Goal: Find specific page/section: Find specific page/section

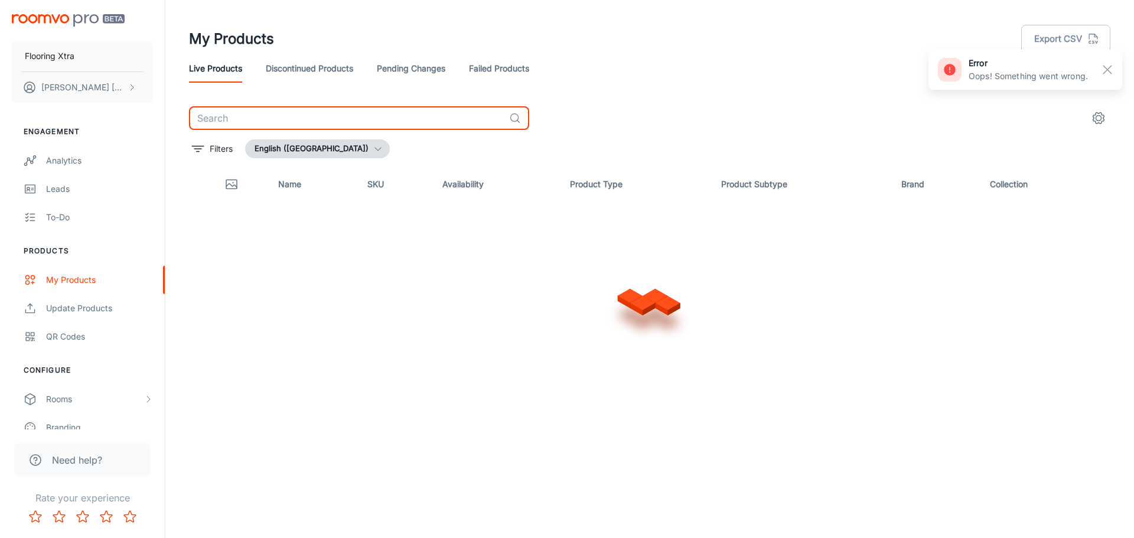
drag, startPoint x: 0, startPoint y: 0, endPoint x: 227, endPoint y: 116, distance: 255.4
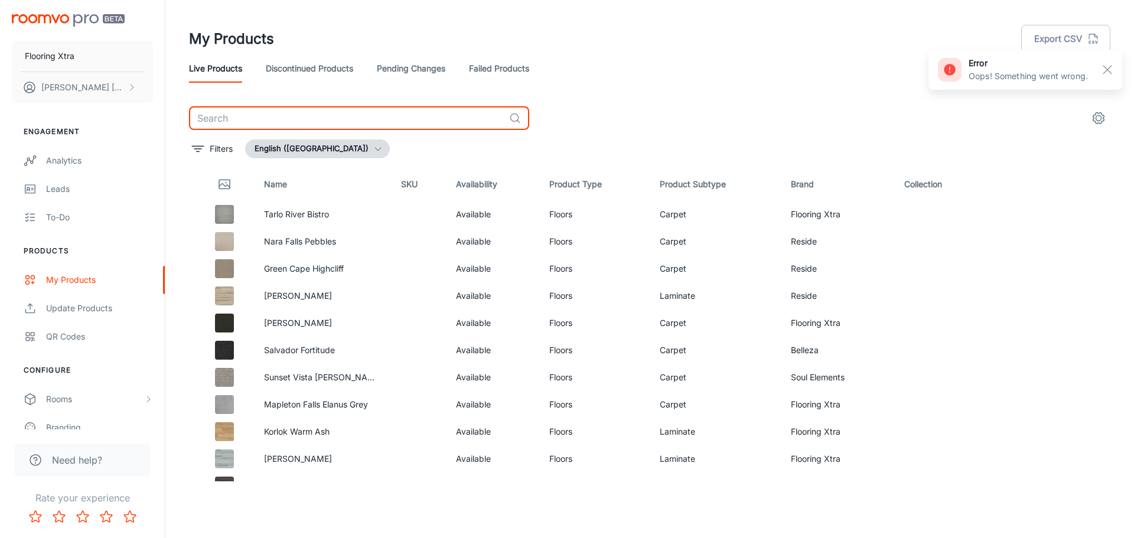
type input "Lachlan River"
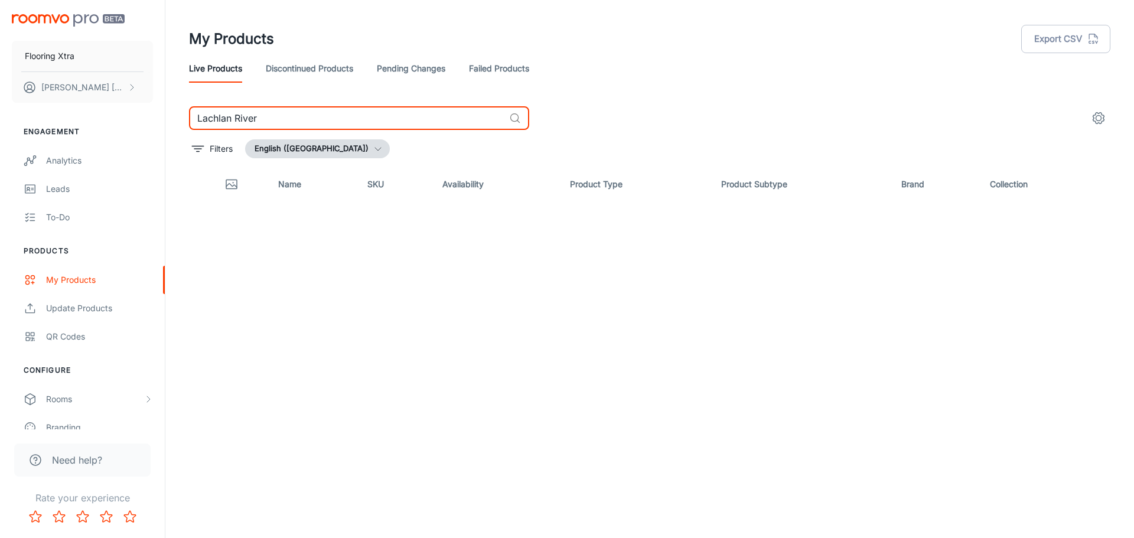
click at [278, 119] on input "Lachlan River" at bounding box center [346, 118] width 315 height 24
click at [278, 116] on input "Lachlan River" at bounding box center [346, 118] width 315 height 24
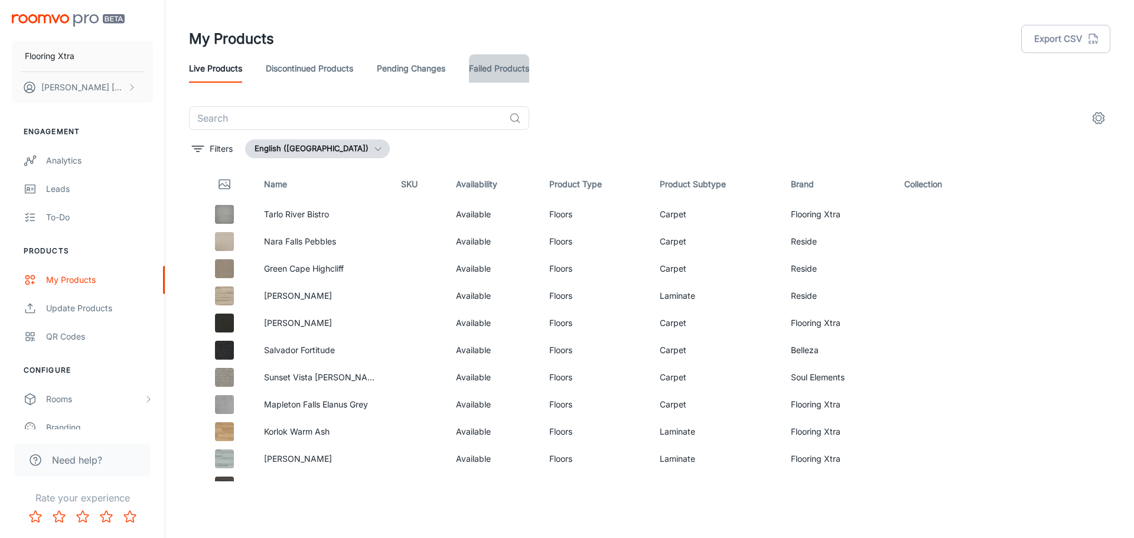
click at [498, 66] on link "Failed Products" at bounding box center [499, 68] width 60 height 28
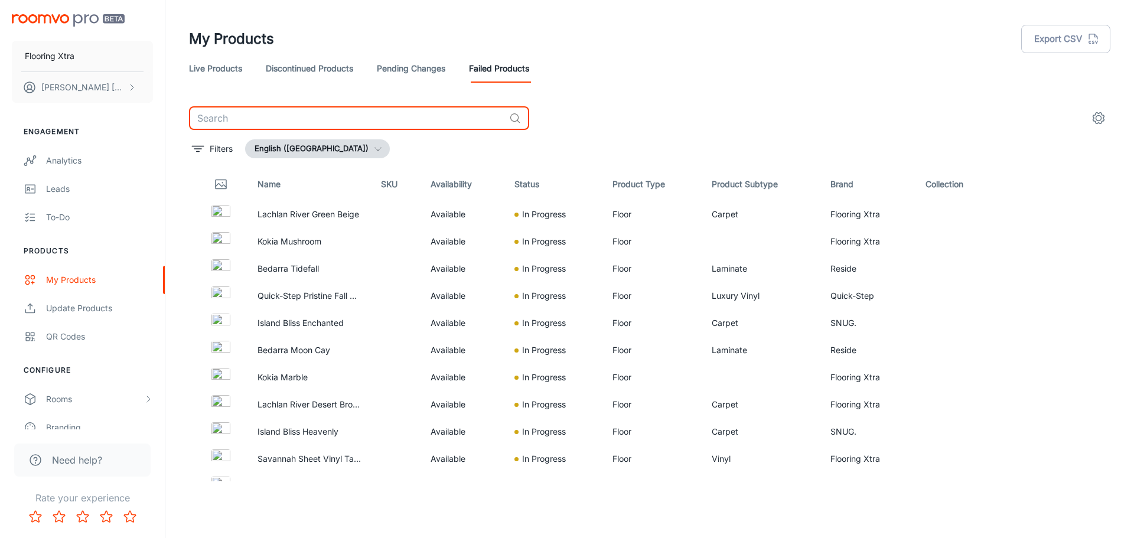
click at [373, 118] on input "text" at bounding box center [346, 118] width 315 height 24
paste input "Lachlan River"
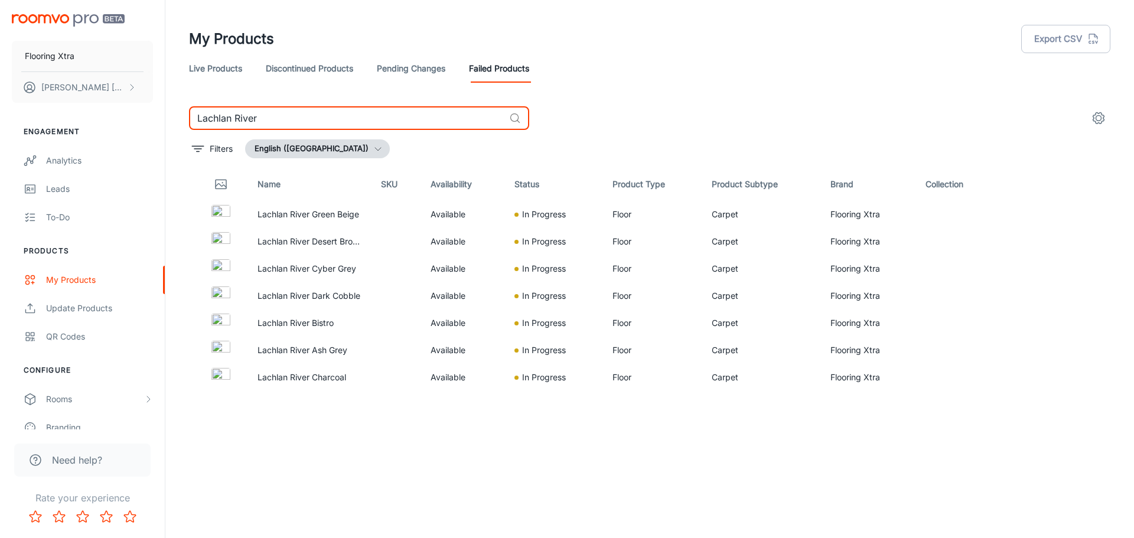
click at [288, 124] on input "Lachlan River" at bounding box center [346, 118] width 315 height 24
click at [287, 123] on input "Lachlan River" at bounding box center [346, 118] width 315 height 24
paste input "Island Bliss"
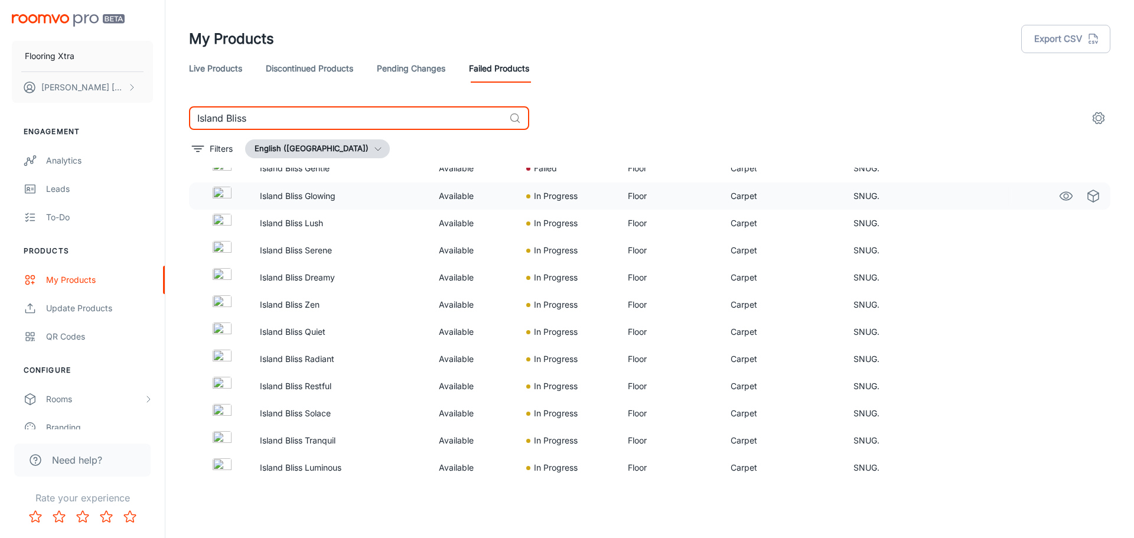
scroll to position [69, 0]
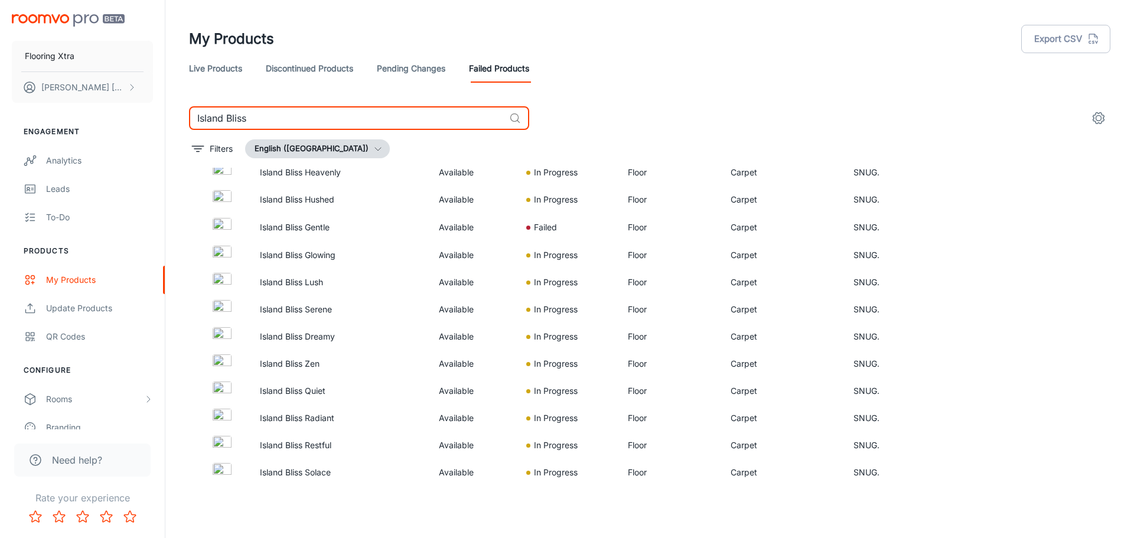
type input "Island Bliss"
